Goal: Transaction & Acquisition: Download file/media

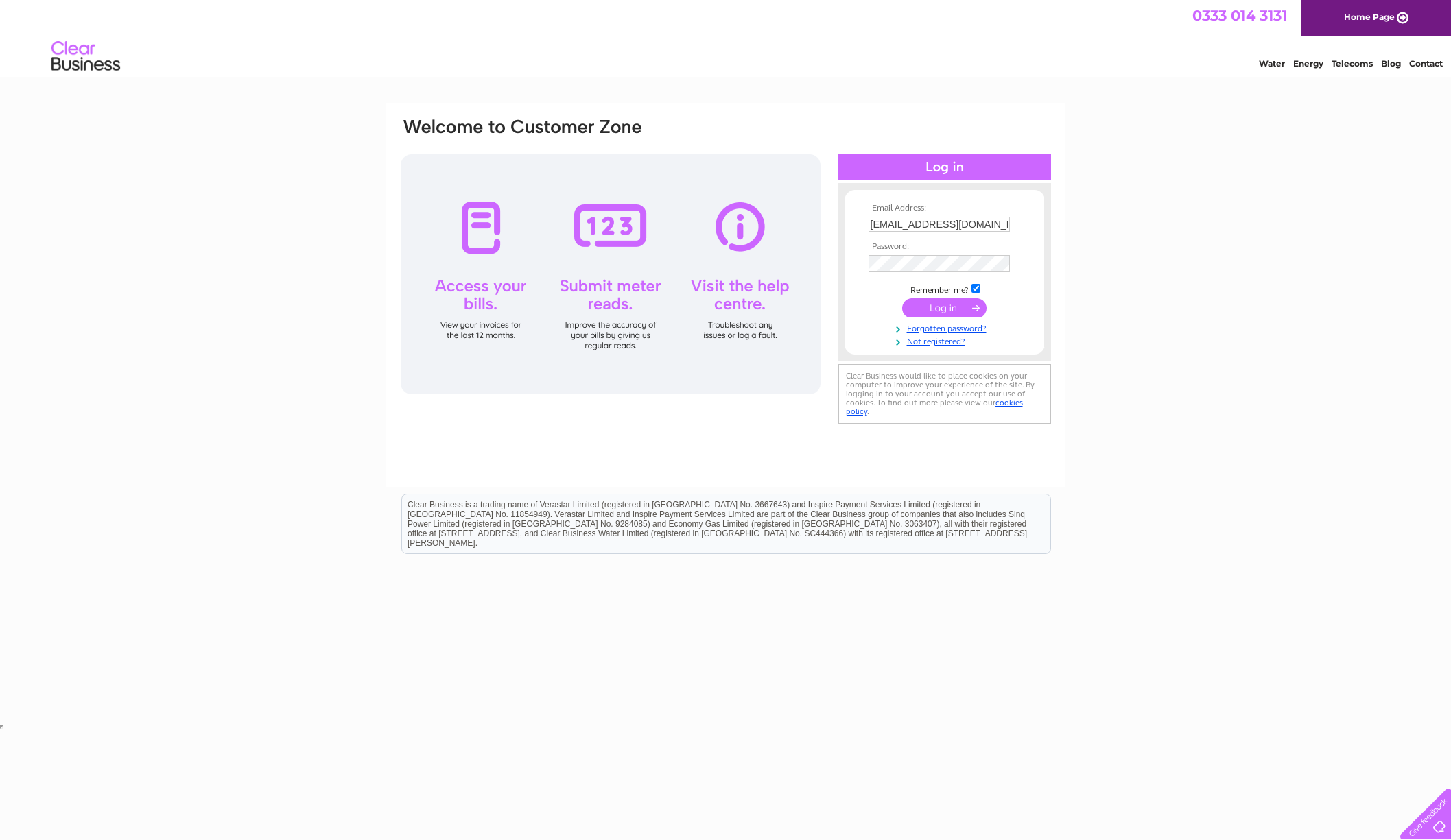
click at [941, 310] on input "submit" at bounding box center [944, 307] width 84 height 19
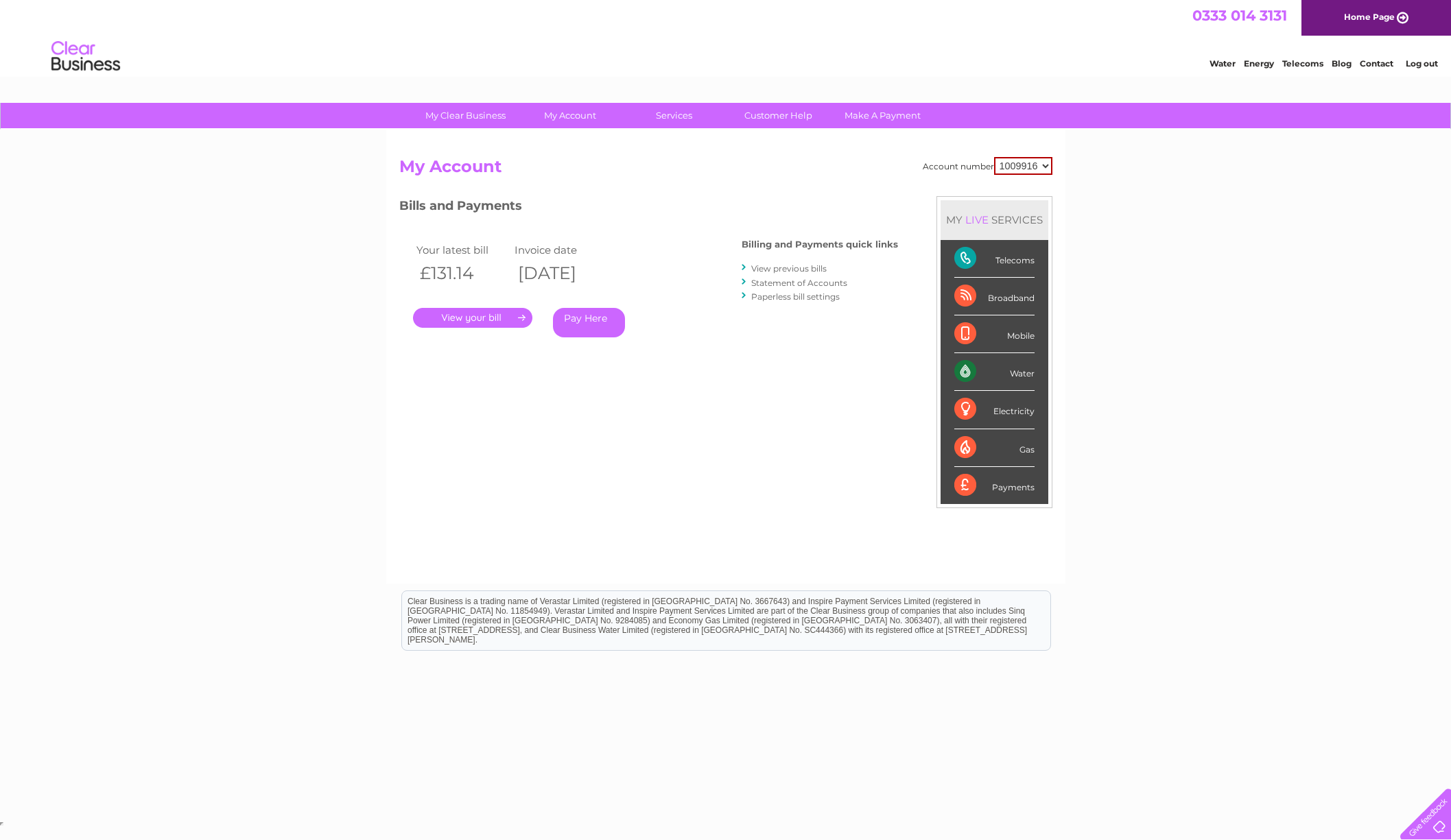
select select "2035273"
click option "2035273" at bounding box center [0, 0] width 0 height 0
click at [492, 314] on link "." at bounding box center [472, 318] width 119 height 20
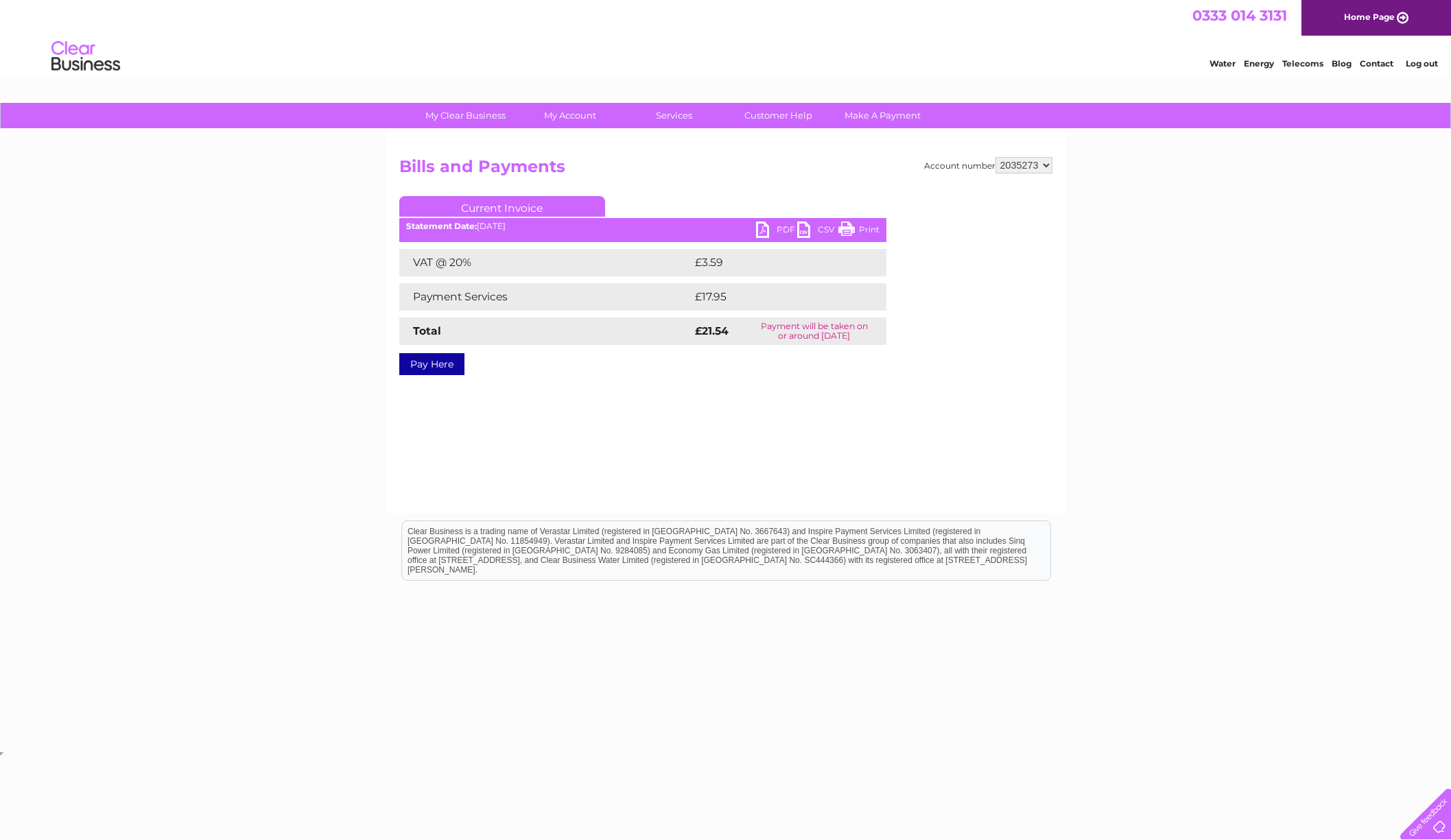
click at [779, 228] on link "PDF" at bounding box center [777, 231] width 41 height 20
